Goal: Information Seeking & Learning: Learn about a topic

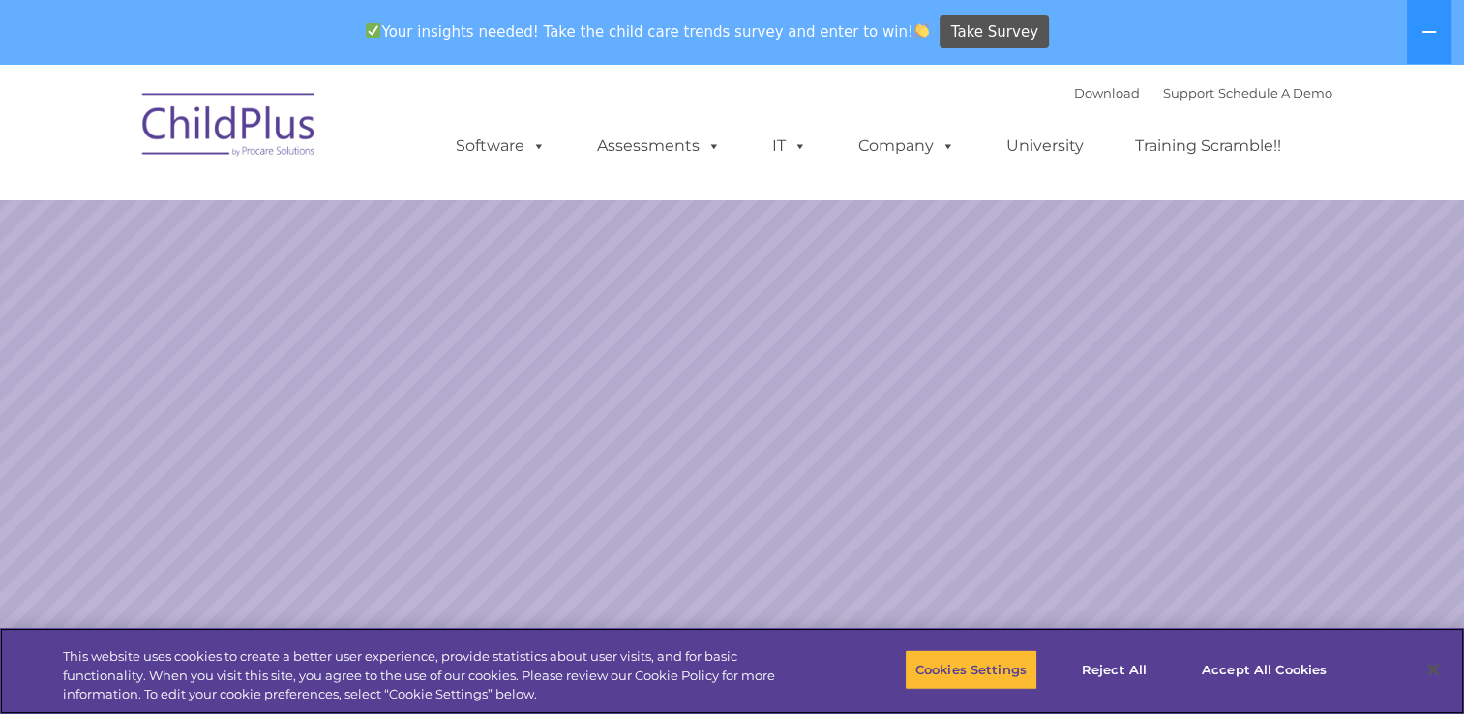
select select "MEDIUM"
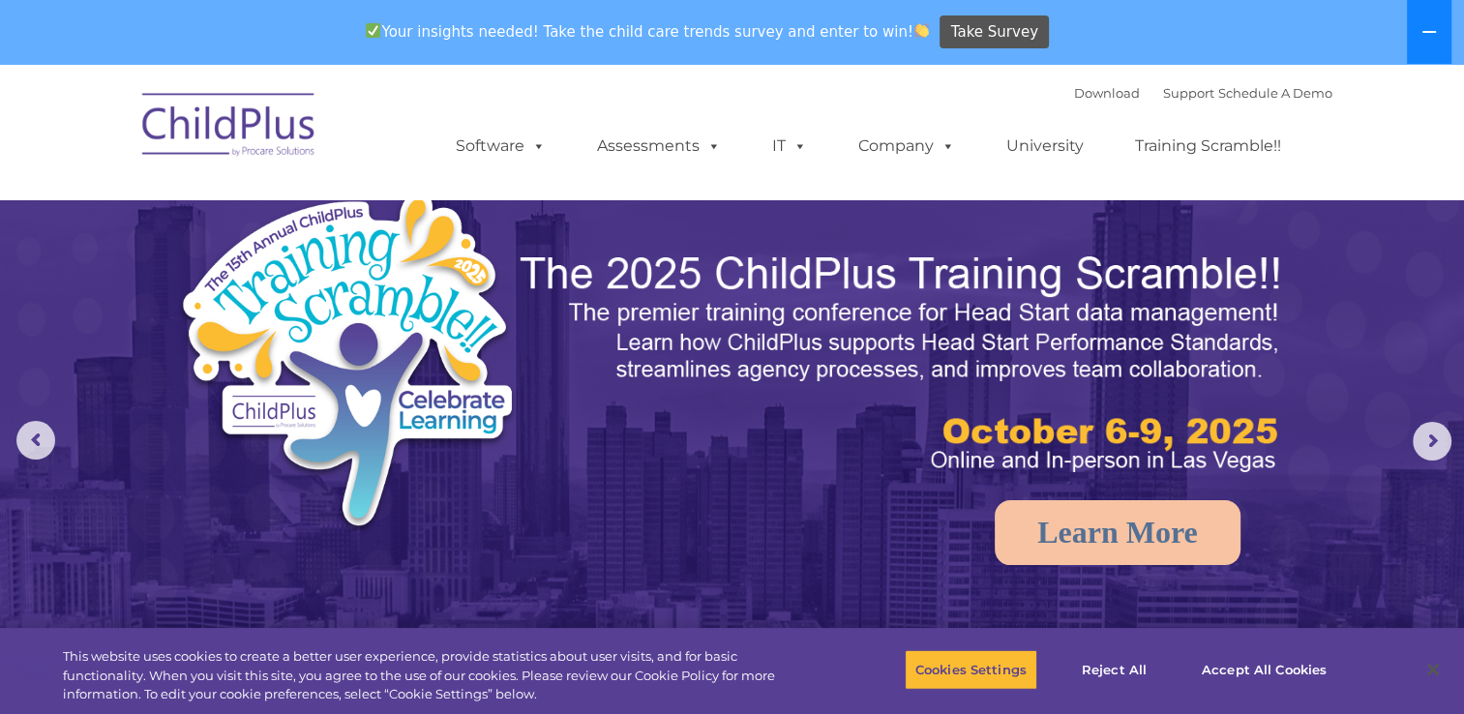
click at [1438, 33] on button at bounding box center [1429, 32] width 45 height 64
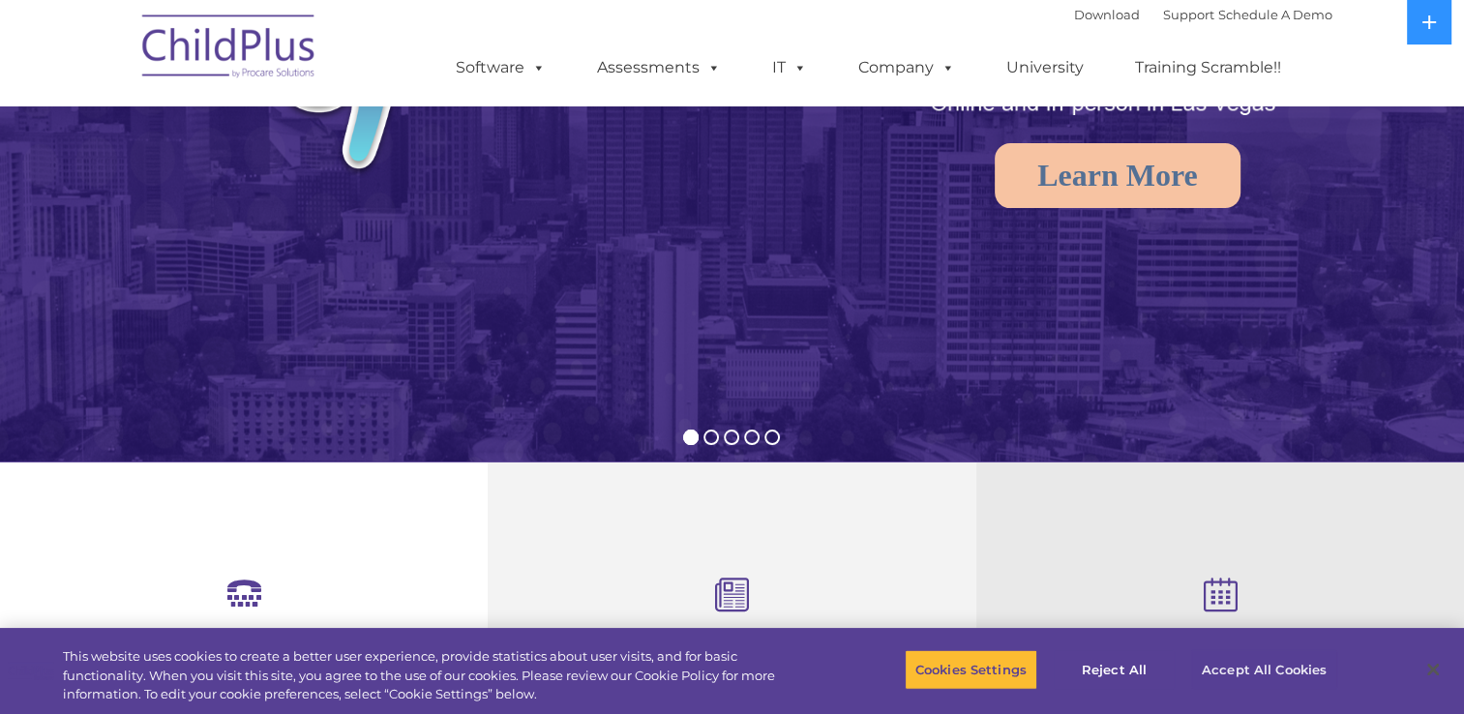
scroll to position [295, 0]
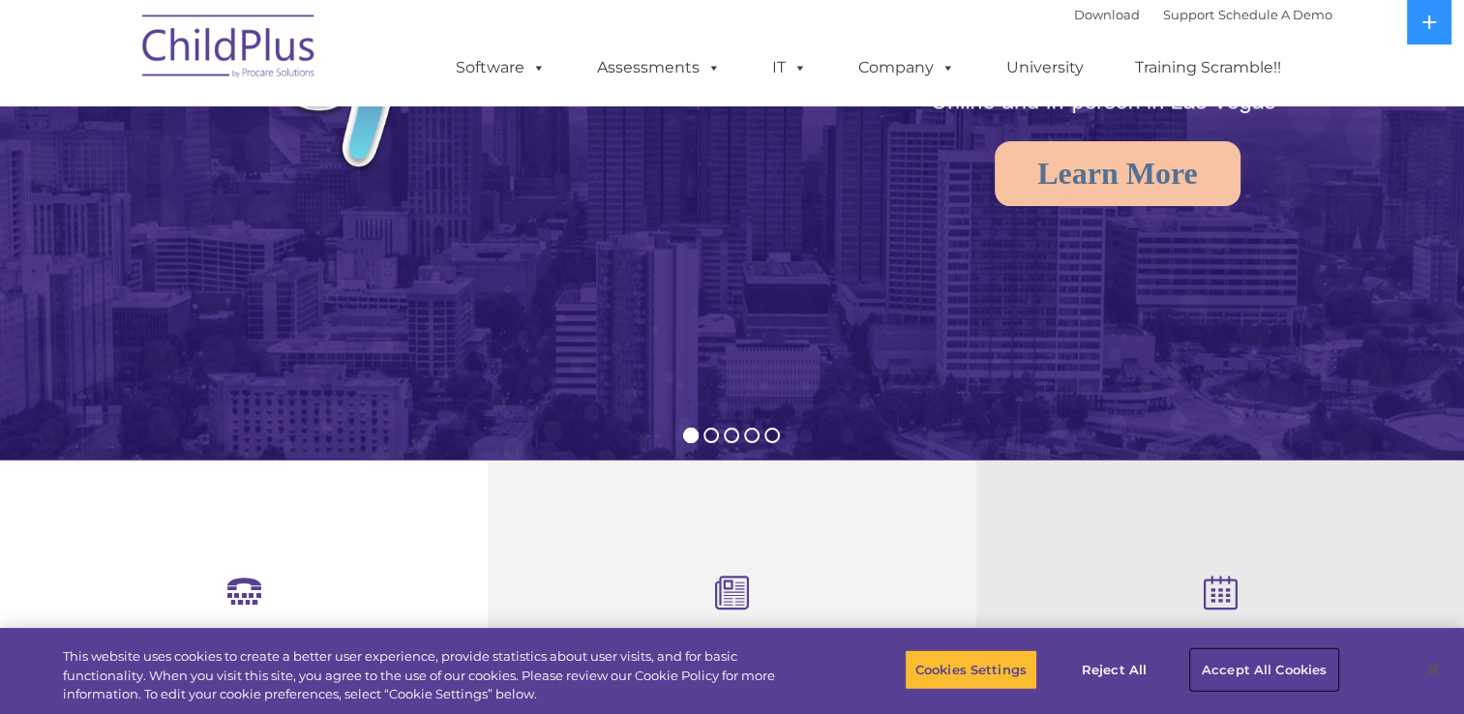
click at [1231, 660] on button "Accept All Cookies" at bounding box center [1264, 669] width 146 height 41
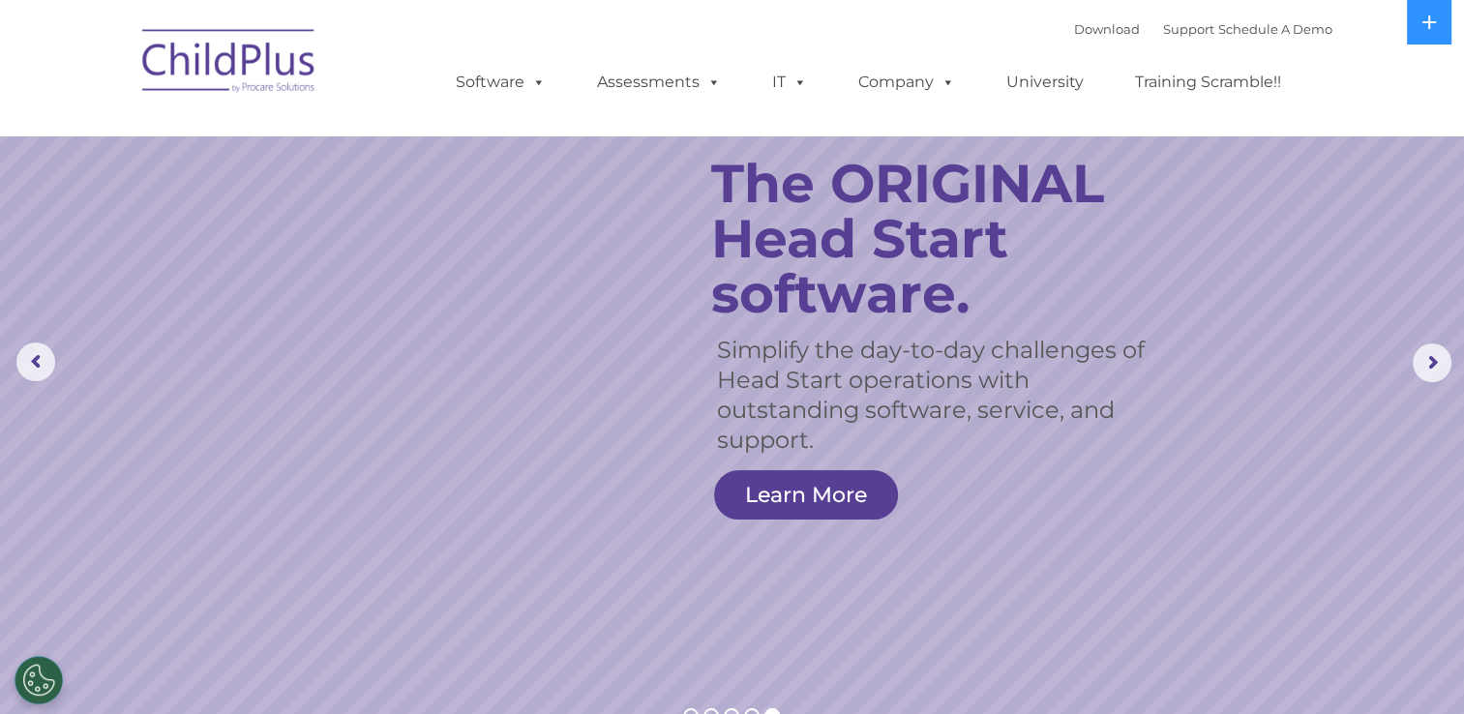
scroll to position [0, 0]
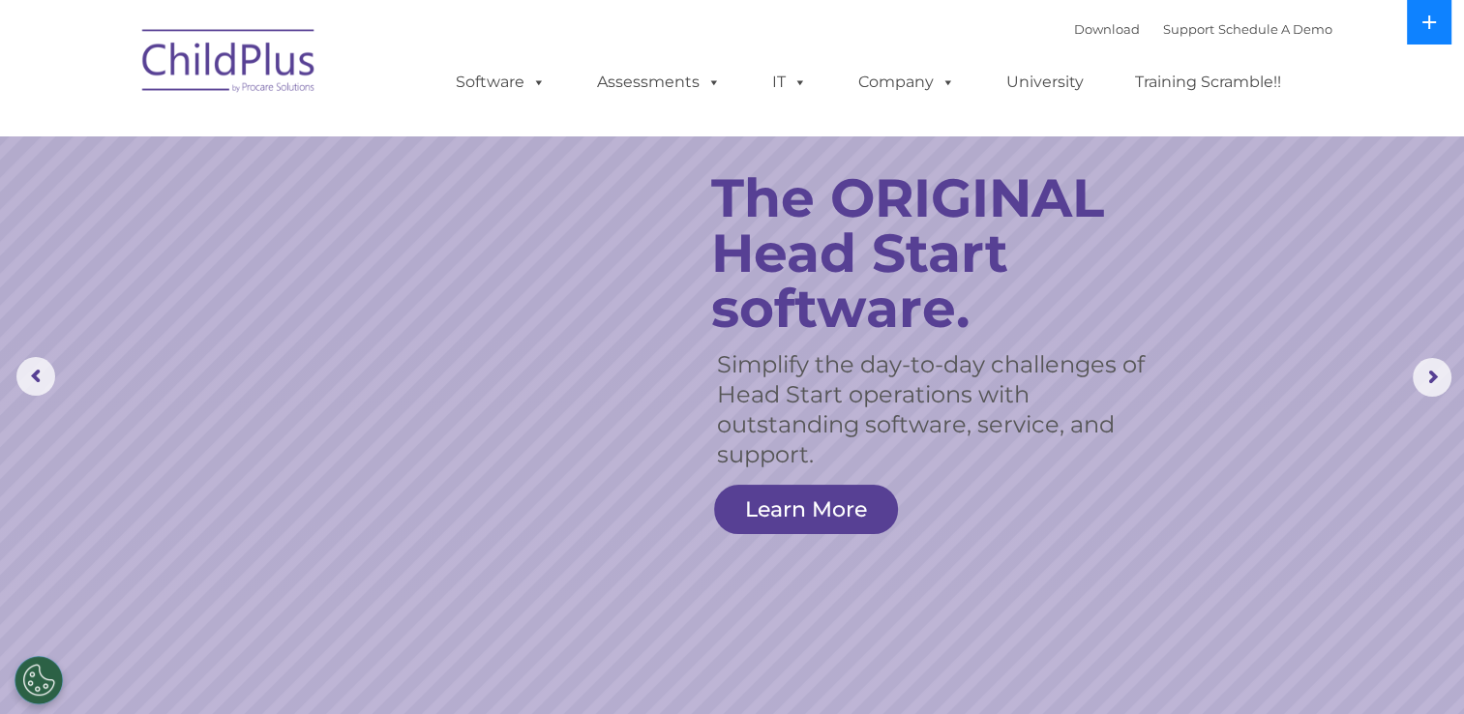
click at [1424, 18] on icon at bounding box center [1428, 22] width 15 height 15
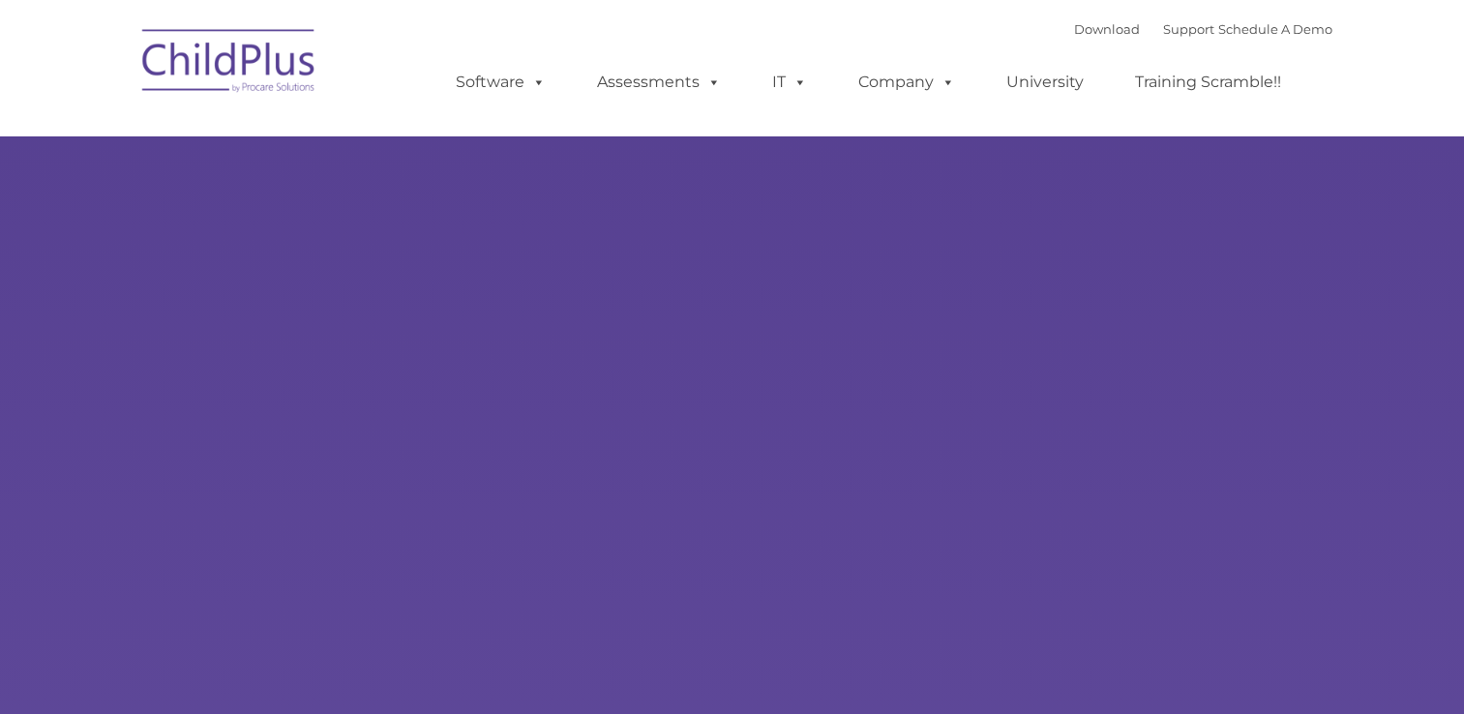
type input ""
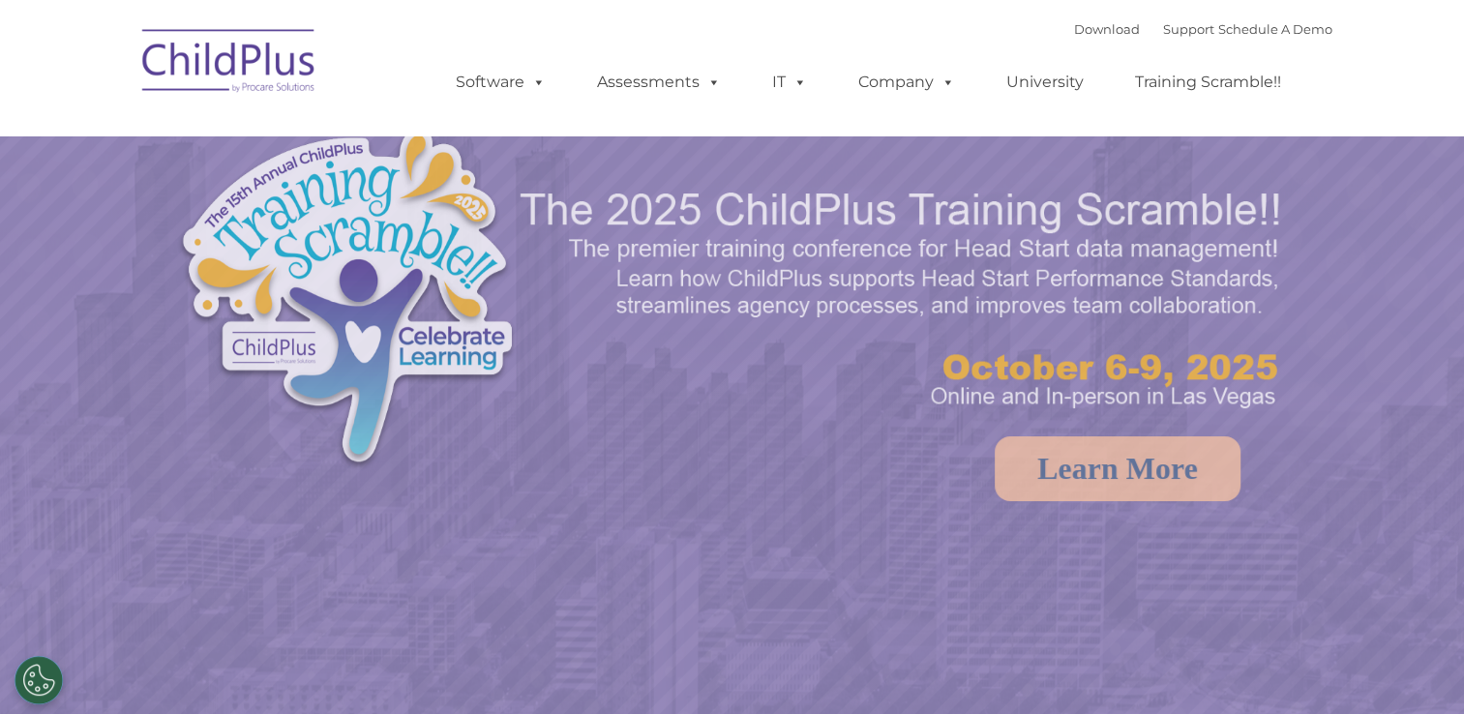
select select "MEDIUM"
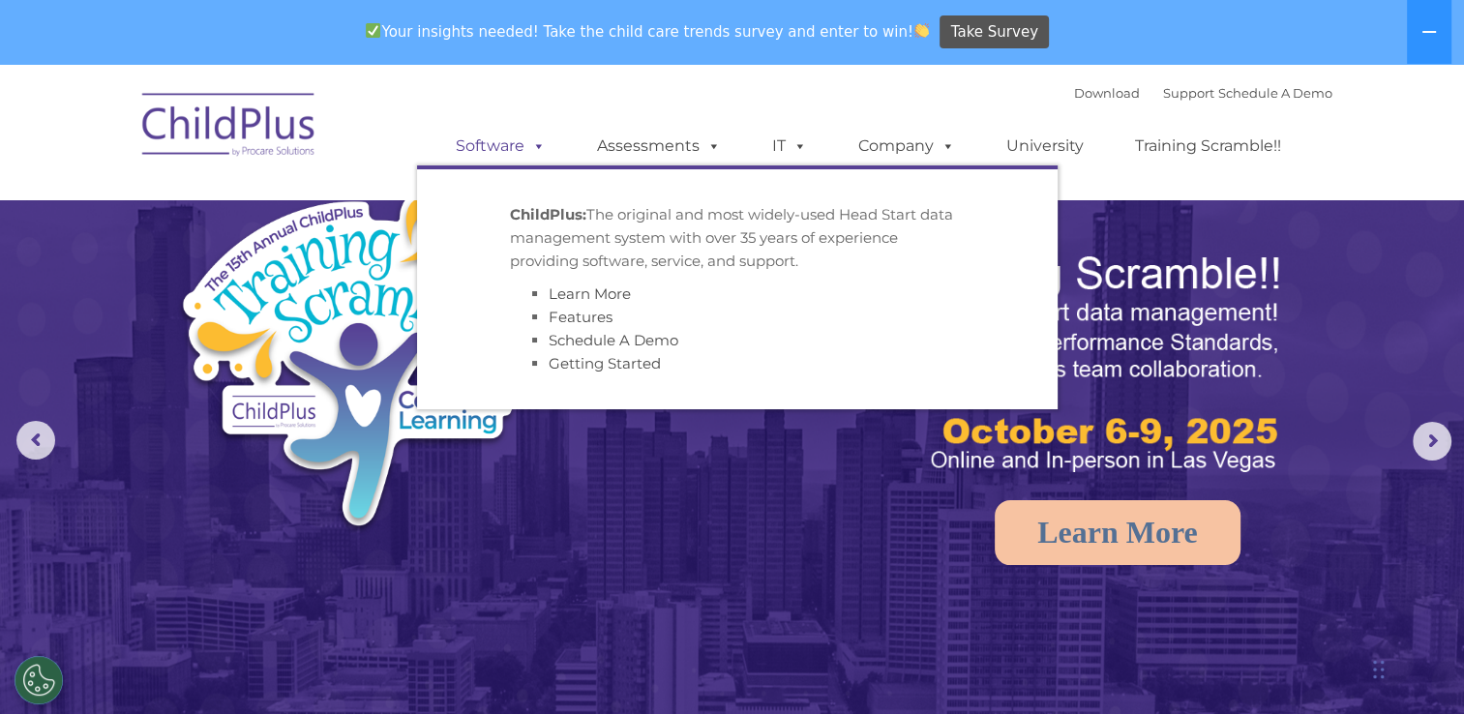
click at [492, 152] on link "Software" at bounding box center [500, 146] width 129 height 39
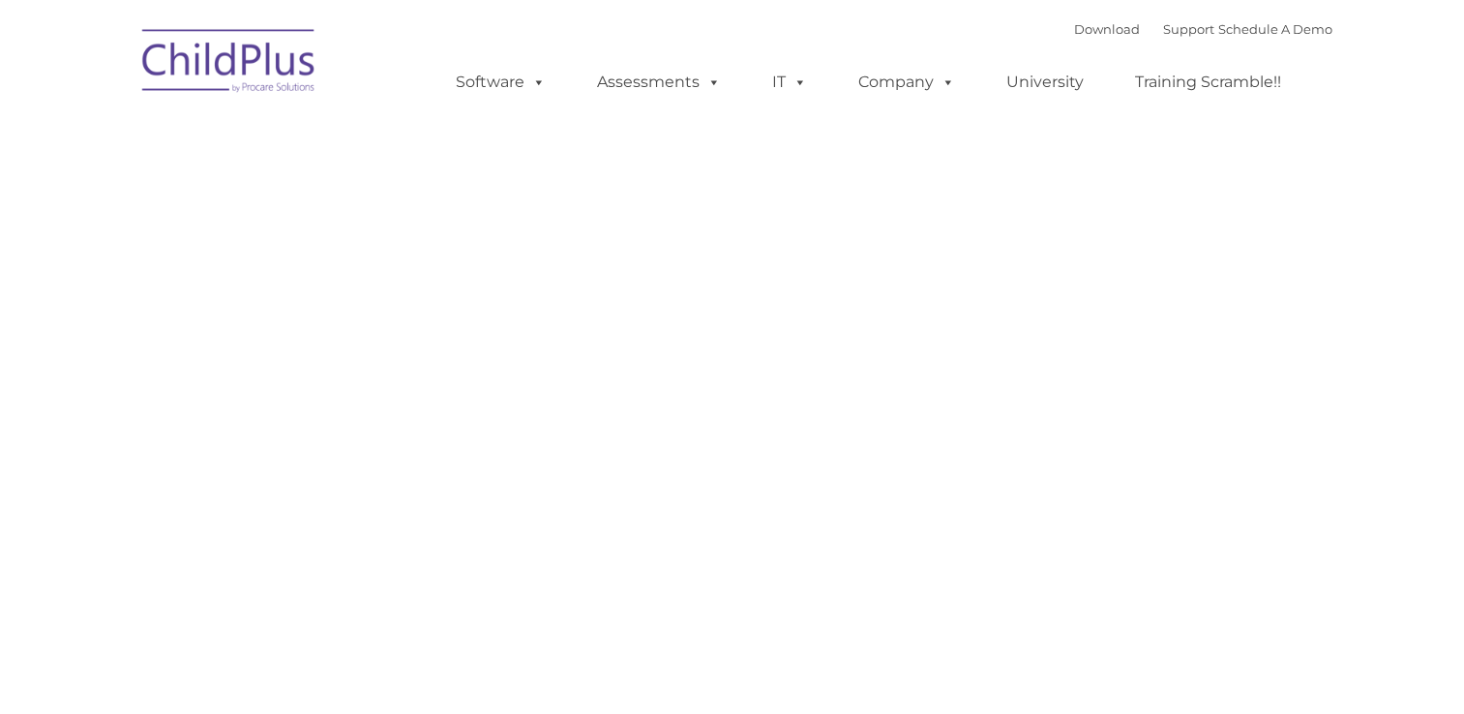
type input ""
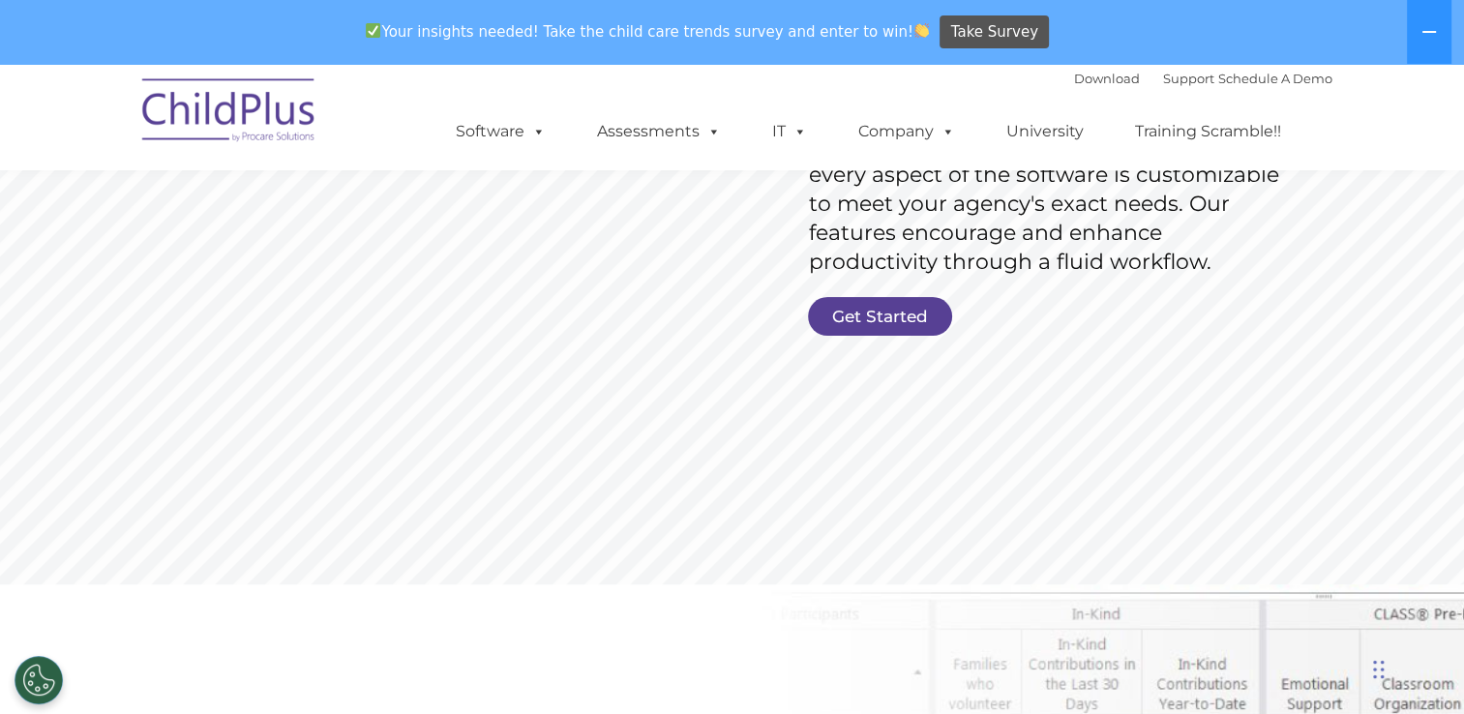
scroll to position [417, 0]
click at [908, 303] on link "Get Started" at bounding box center [880, 317] width 144 height 39
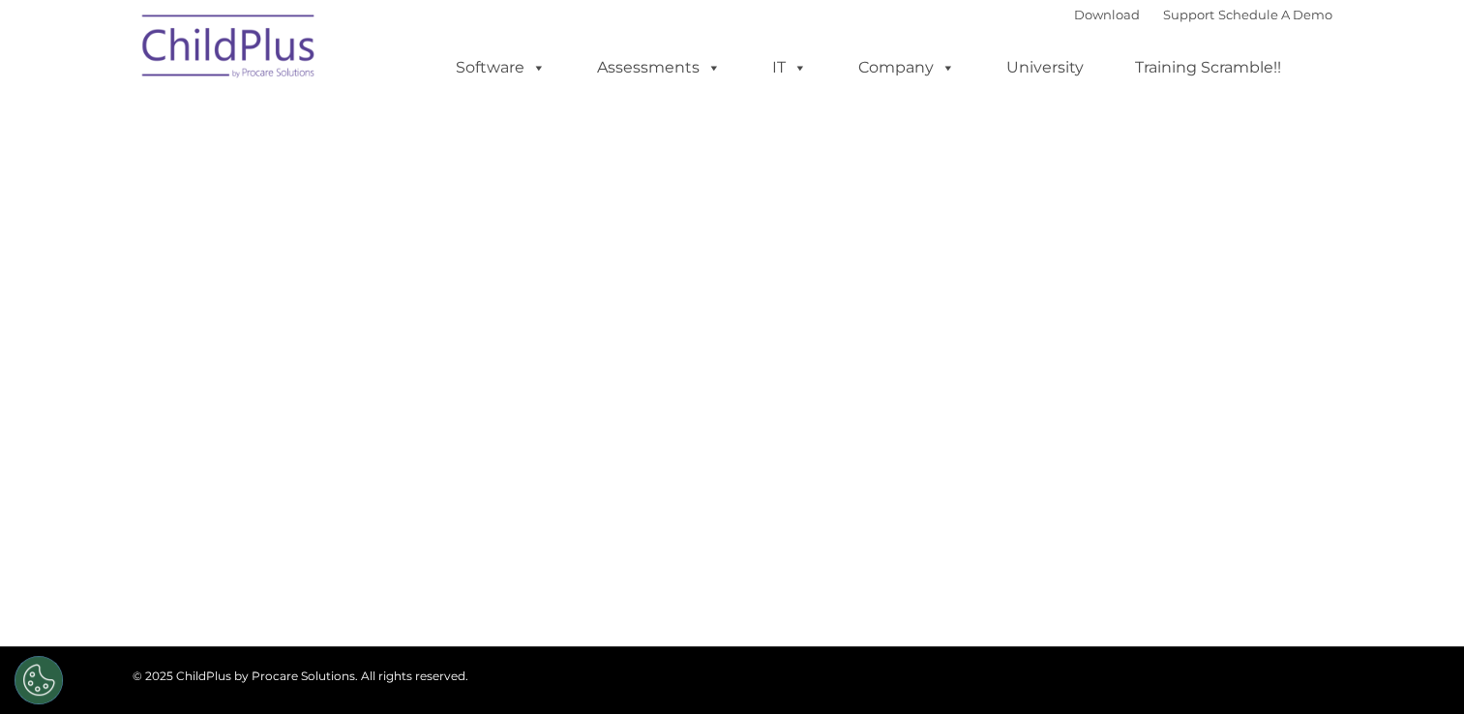
select select "MEDIUM"
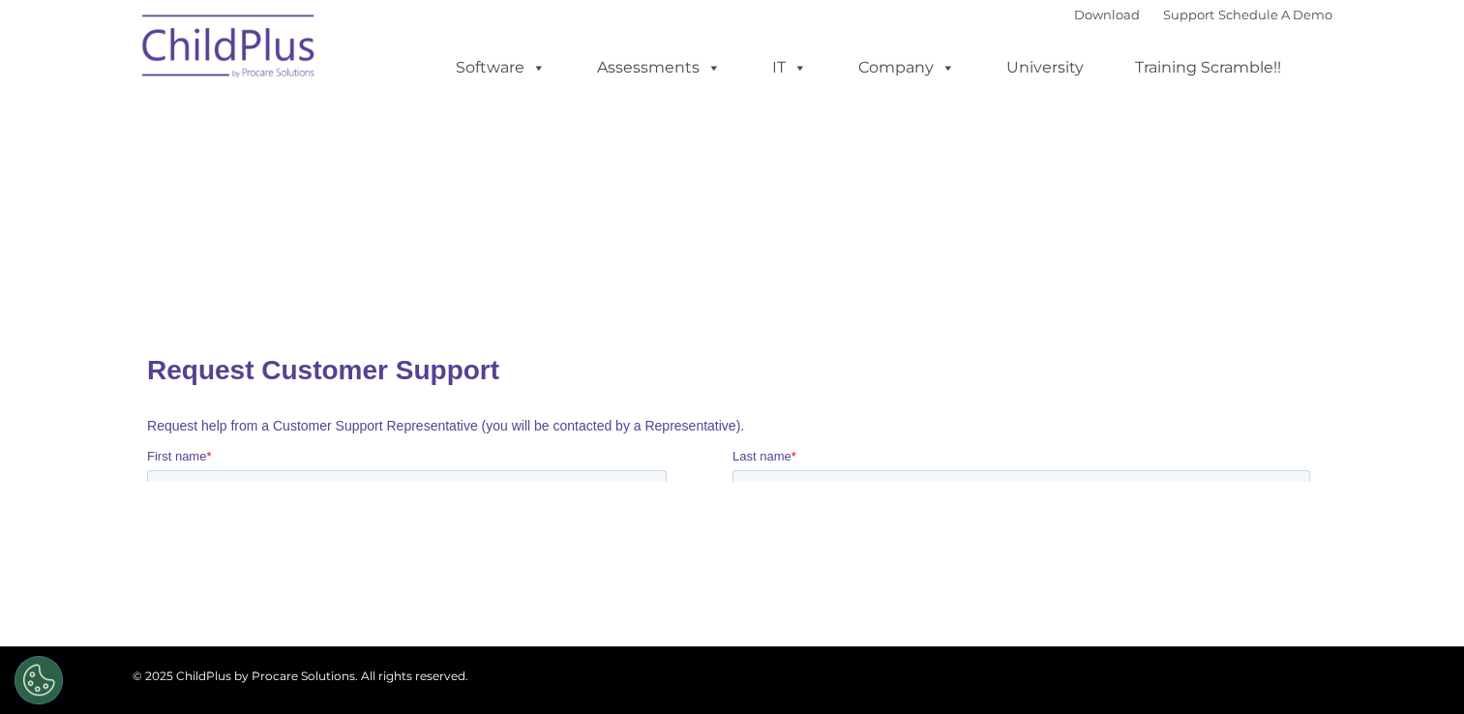
click at [890, 324] on div "CONTACT US Whether you want a personalized demo of the software, looking for an…" at bounding box center [732, 202] width 1464 height 269
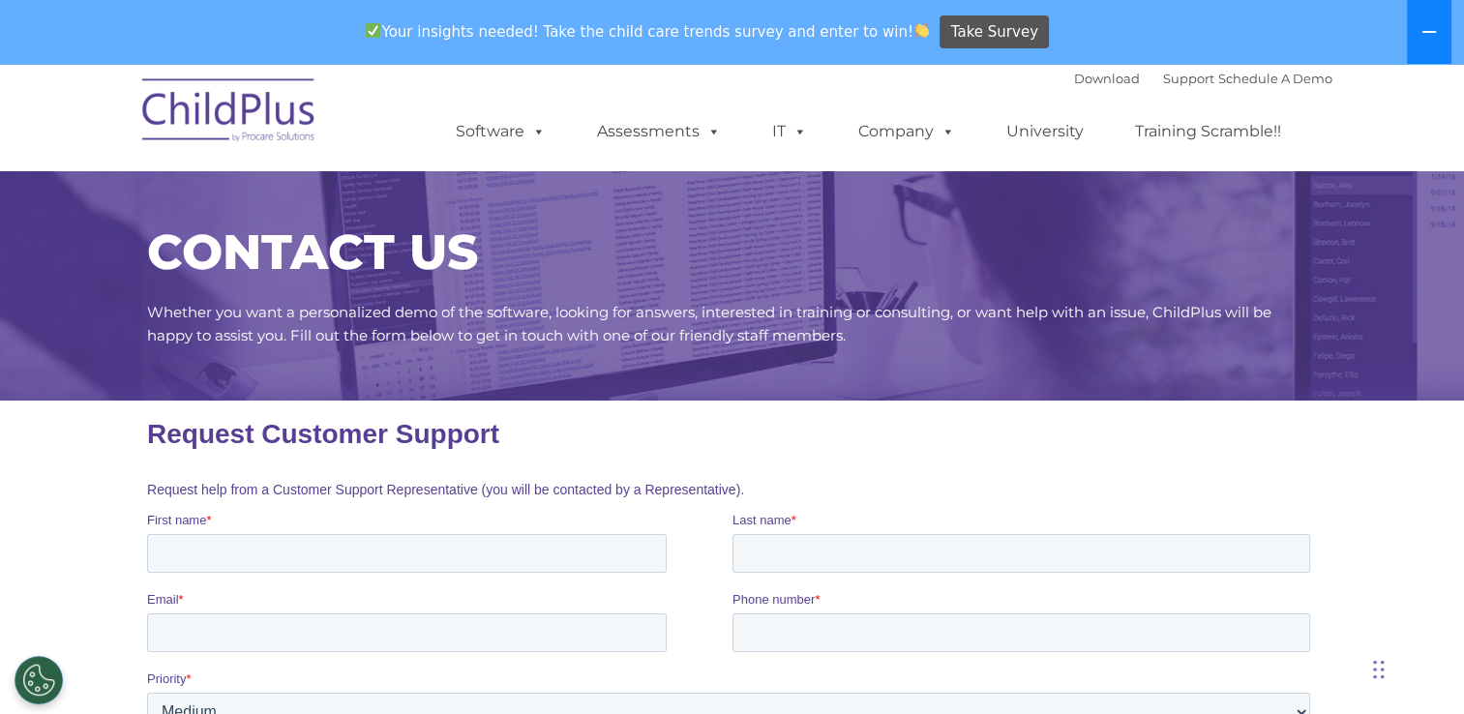
click at [1423, 13] on button at bounding box center [1429, 32] width 45 height 64
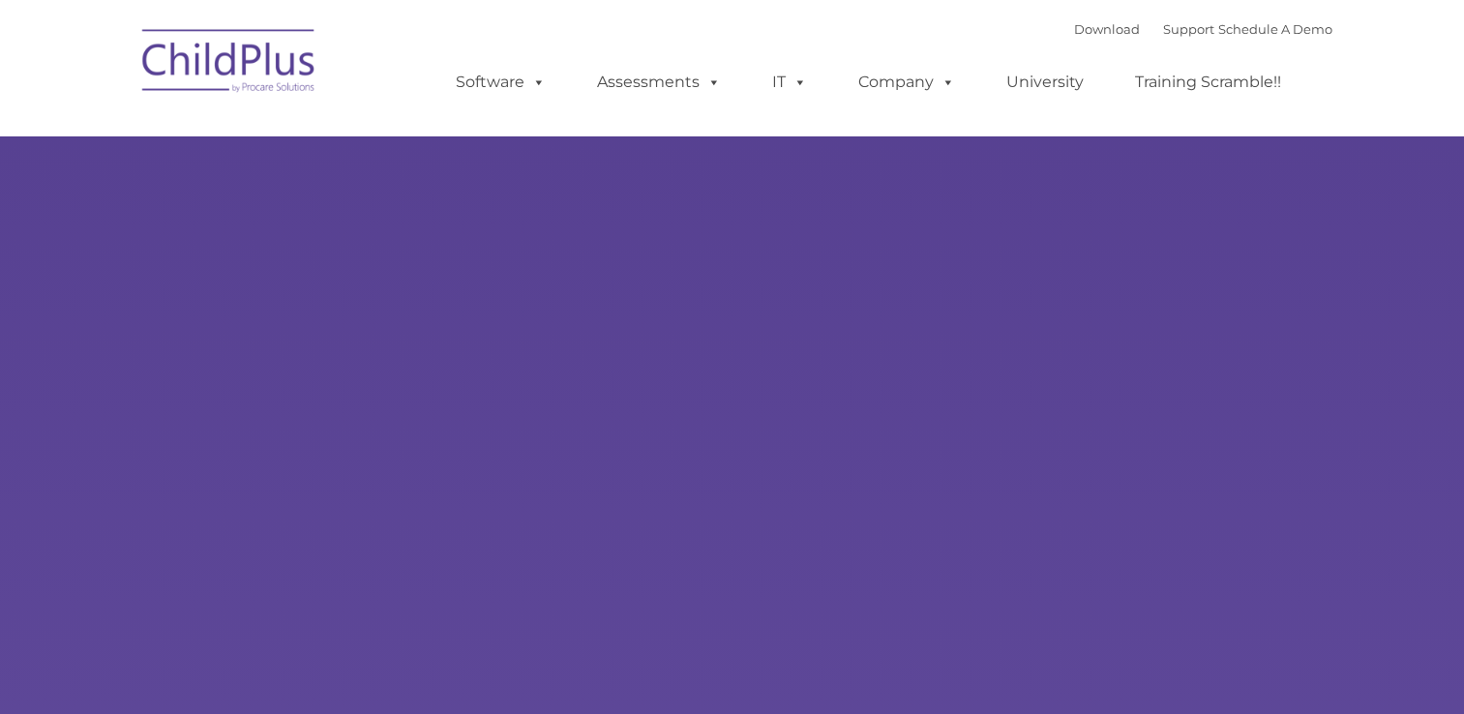
type input ""
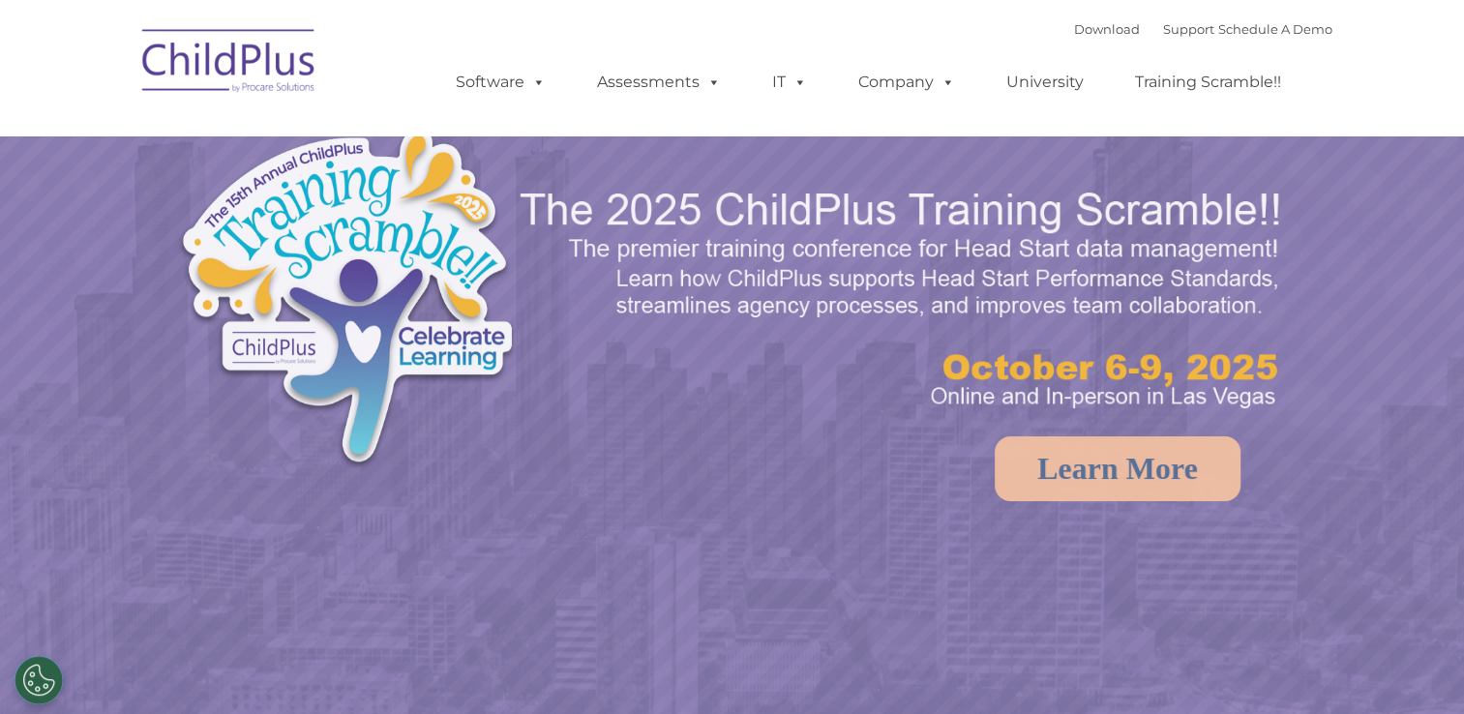
select select "MEDIUM"
